Goal: Task Accomplishment & Management: Manage account settings

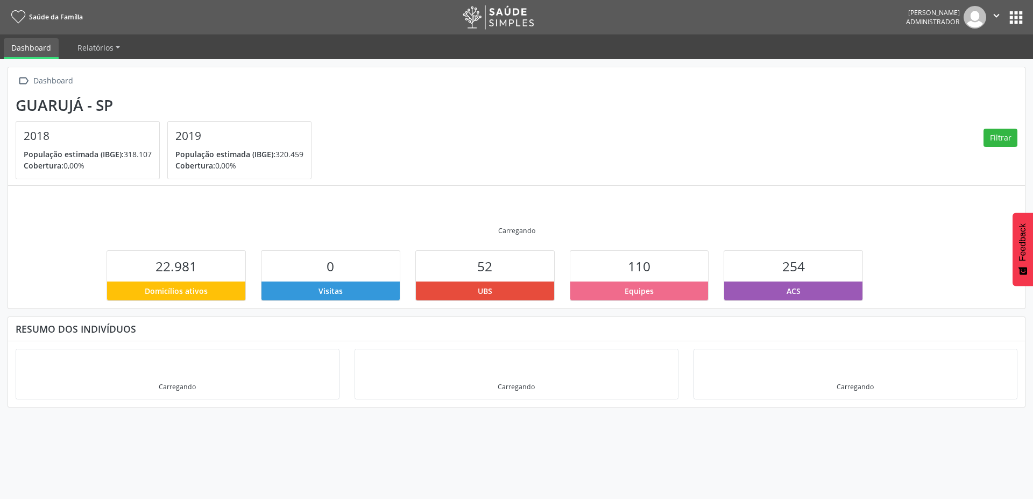
click at [996, 11] on icon "" at bounding box center [996, 16] width 12 height 12
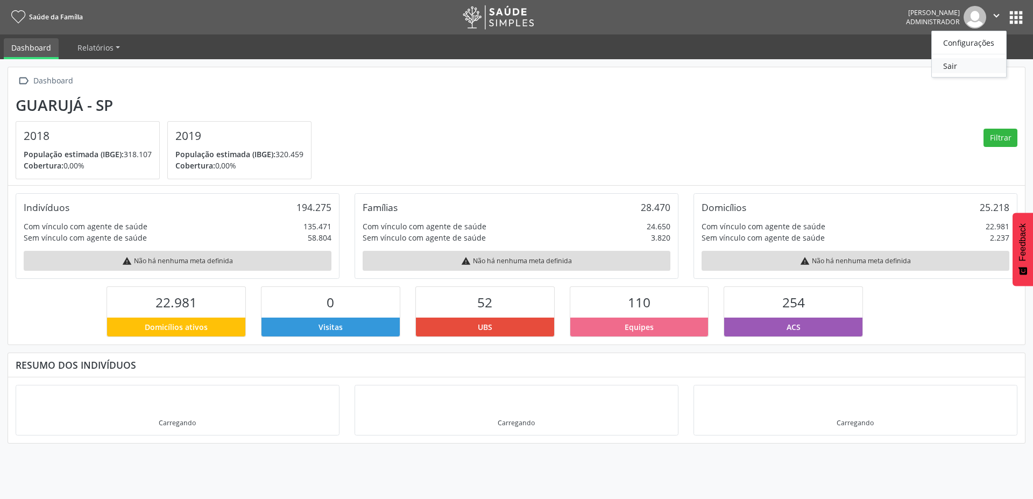
click at [946, 66] on link "Sair" at bounding box center [968, 65] width 74 height 15
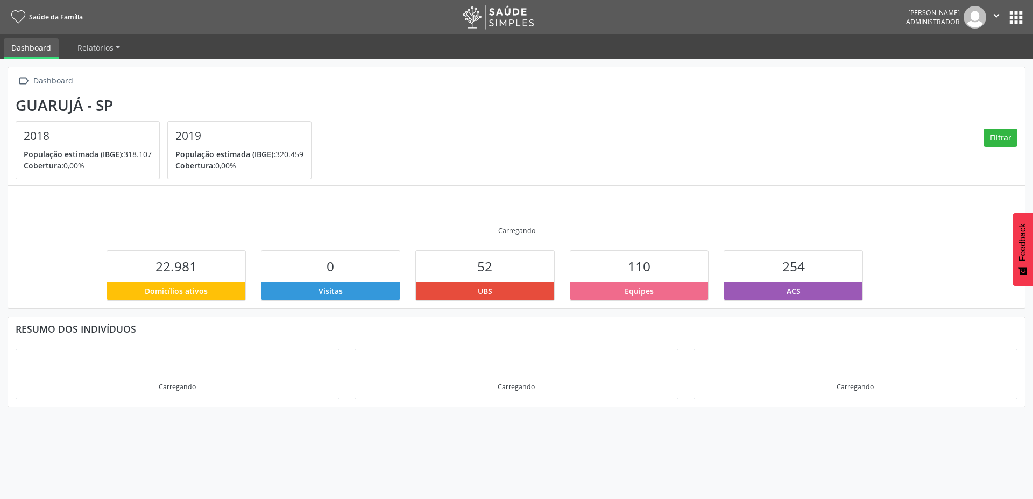
click at [996, 16] on icon "" at bounding box center [996, 16] width 12 height 12
click at [947, 65] on link "Sair" at bounding box center [968, 65] width 74 height 15
